Goal: Transaction & Acquisition: Purchase product/service

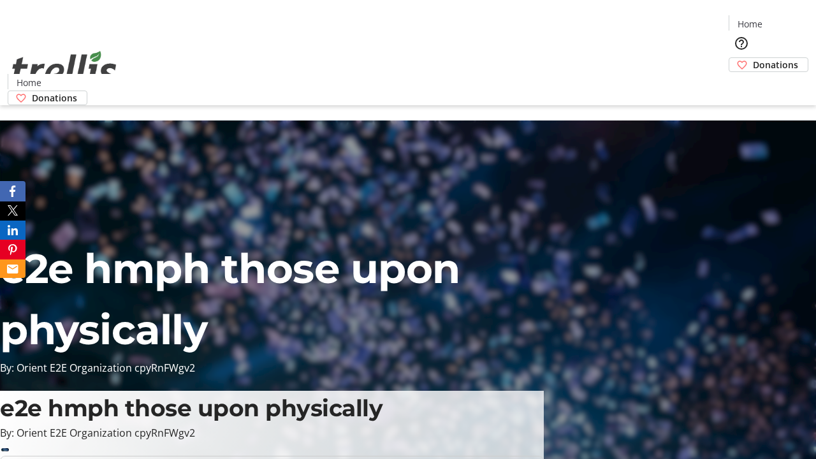
click at [753, 58] on span "Donations" at bounding box center [775, 64] width 45 height 13
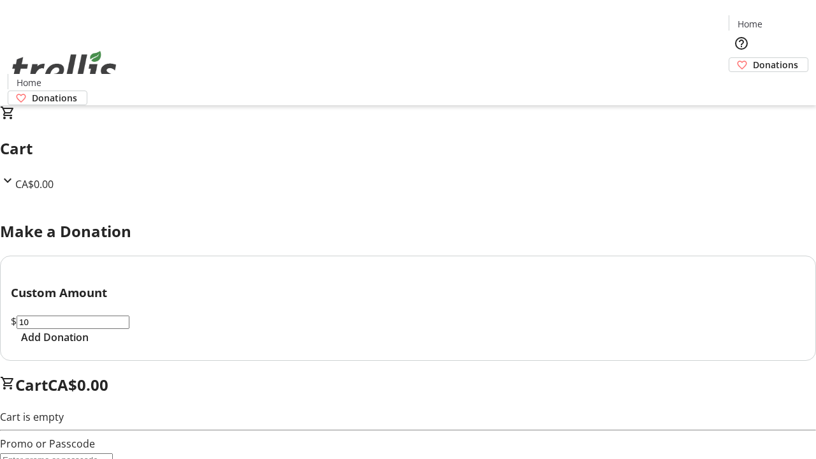
click at [89, 345] on span "Add Donation" at bounding box center [55, 337] width 68 height 15
